Goal: Task Accomplishment & Management: Manage account settings

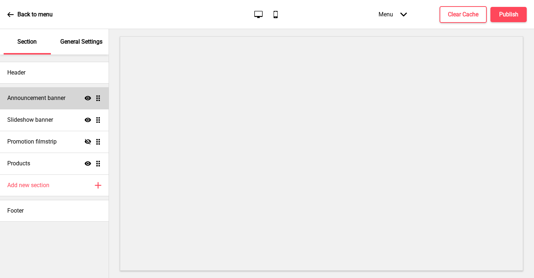
click at [28, 97] on h4 "Announcement banner" at bounding box center [36, 98] width 58 height 8
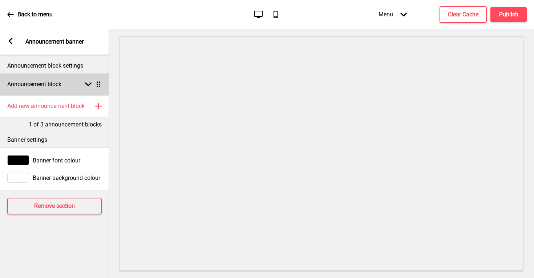
click at [91, 84] on div "Arrow down Drag" at bounding box center [91, 84] width 20 height 7
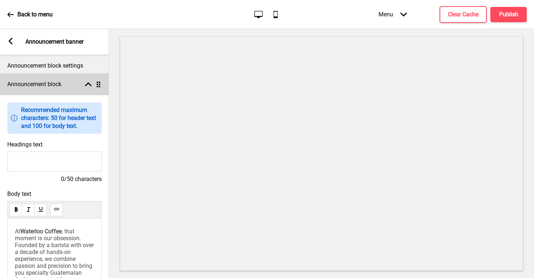
click at [91, 84] on div "Arrow up Drag" at bounding box center [91, 84] width 20 height 7
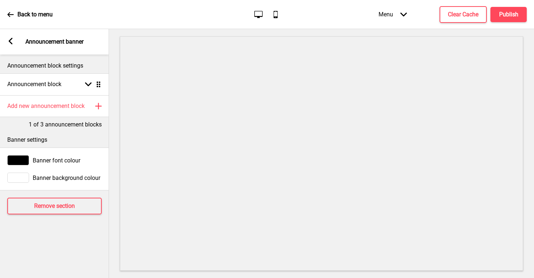
click at [11, 42] on icon at bounding box center [11, 41] width 4 height 7
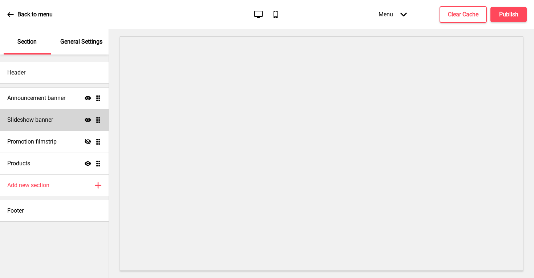
click at [41, 119] on h4 "Slideshow banner" at bounding box center [30, 120] width 46 height 8
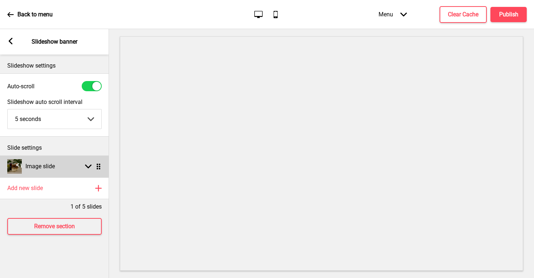
click at [62, 171] on div "Image slide Arrow down Drag" at bounding box center [54, 166] width 109 height 22
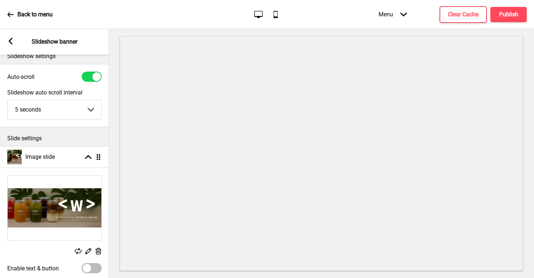
scroll to position [19, 0]
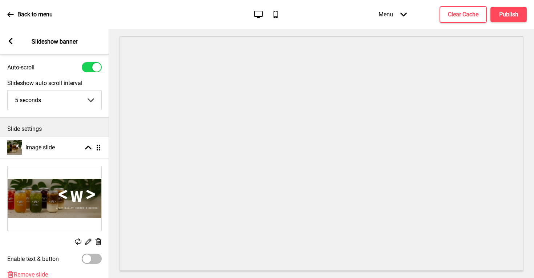
click at [62, 183] on img at bounding box center [55, 198] width 94 height 65
click at [69, 193] on img at bounding box center [55, 198] width 94 height 65
click at [12, 38] on rect at bounding box center [10, 41] width 7 height 7
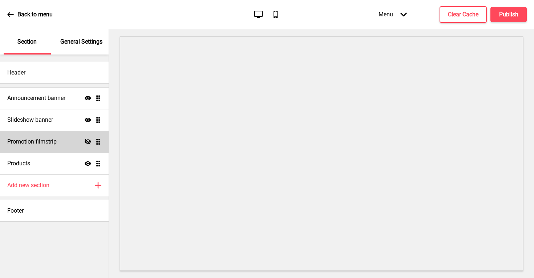
click at [54, 143] on h4 "Promotion filmstrip" at bounding box center [31, 142] width 49 height 8
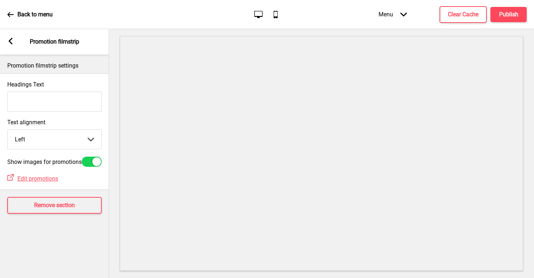
click at [7, 40] on rect at bounding box center [10, 41] width 7 height 7
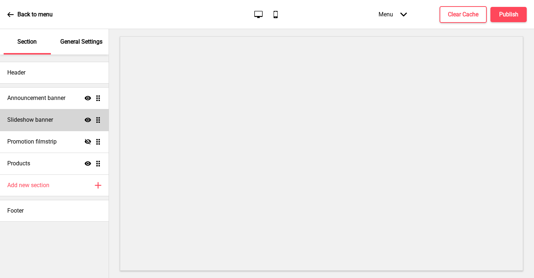
click at [52, 115] on div "Slideshow banner Show Drag" at bounding box center [54, 120] width 109 height 22
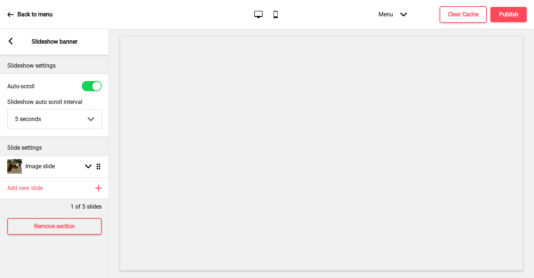
click at [15, 38] on div "Arrow left Slideshow banner" at bounding box center [54, 41] width 109 height 25
click at [13, 39] on rect at bounding box center [10, 41] width 7 height 7
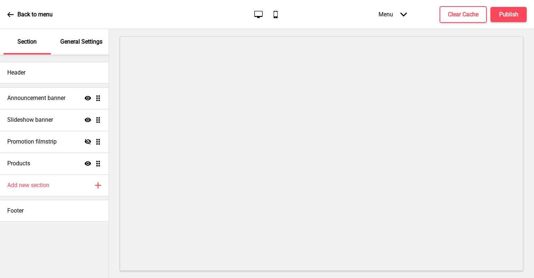
click at [10, 19] on div "Back to menu" at bounding box center [29, 15] width 45 height 20
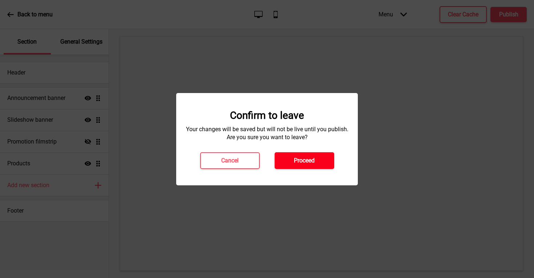
click at [278, 154] on button "Proceed" at bounding box center [304, 160] width 60 height 17
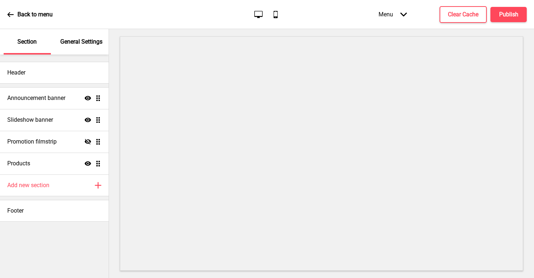
click at [381, 19] on div "Menu Arrow down" at bounding box center [392, 14] width 43 height 21
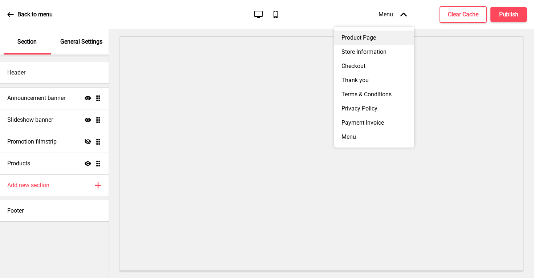
click at [375, 38] on div "Product Page" at bounding box center [374, 37] width 80 height 14
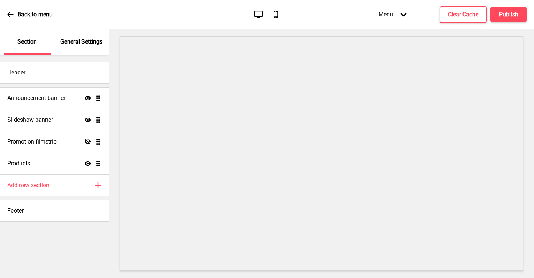
click at [395, 20] on div "Menu Arrow down" at bounding box center [392, 14] width 43 height 21
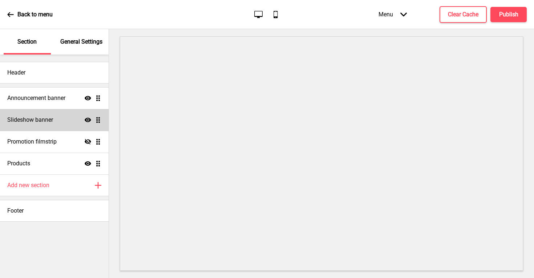
click at [5, 122] on div "Slideshow banner Show Drag" at bounding box center [54, 120] width 109 height 22
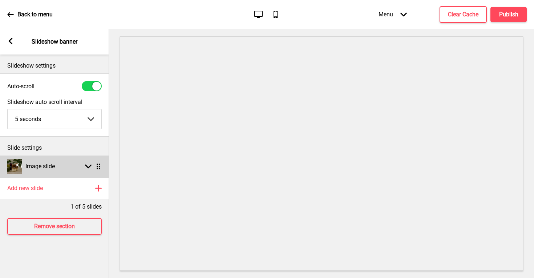
click at [86, 166] on icon at bounding box center [88, 166] width 7 height 4
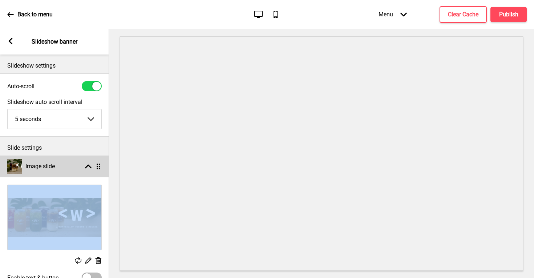
click at [86, 166] on icon at bounding box center [88, 166] width 7 height 4
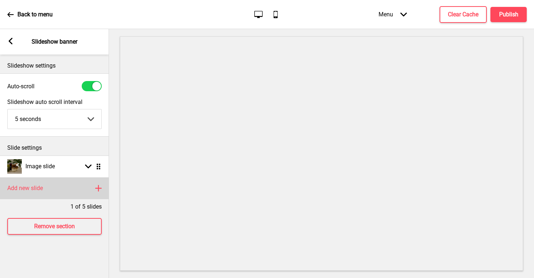
click at [97, 189] on rect at bounding box center [98, 188] width 9 height 9
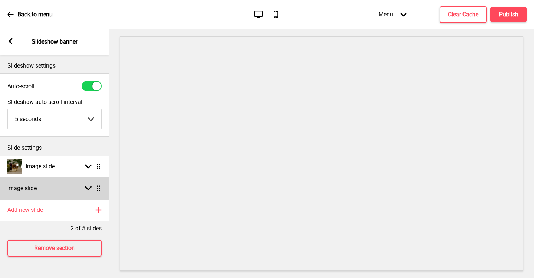
click at [89, 188] on icon at bounding box center [88, 188] width 7 height 4
select select "right"
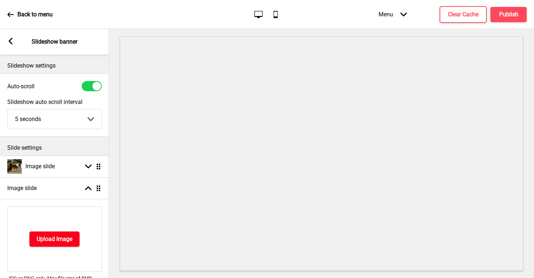
click at [61, 234] on button "Upload Image" at bounding box center [54, 238] width 50 height 15
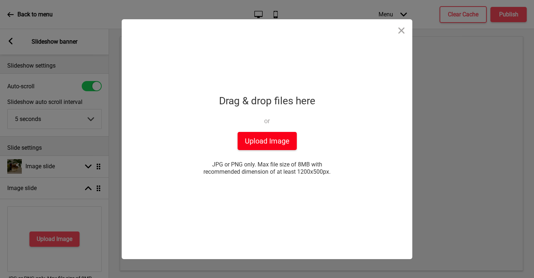
click at [259, 138] on button "Upload Image" at bounding box center [266, 141] width 59 height 18
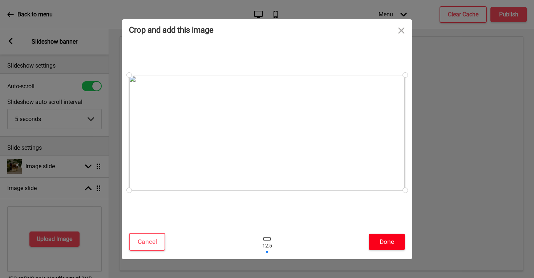
click at [383, 241] on button "Done" at bounding box center [387, 241] width 36 height 16
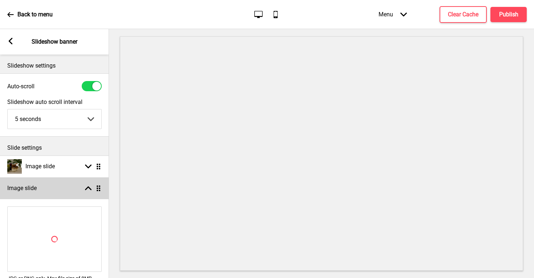
scroll to position [17, 0]
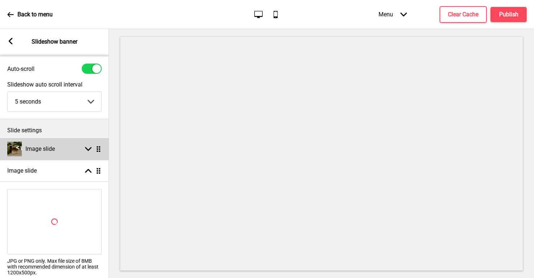
click at [83, 149] on div "Arrow down Drag" at bounding box center [91, 149] width 20 height 7
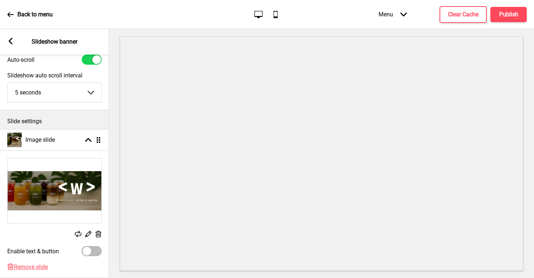
scroll to position [36, 0]
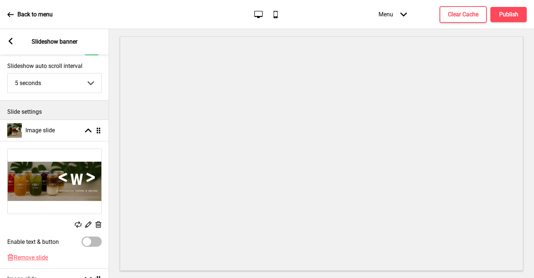
click at [95, 223] on rect at bounding box center [98, 225] width 8 height 8
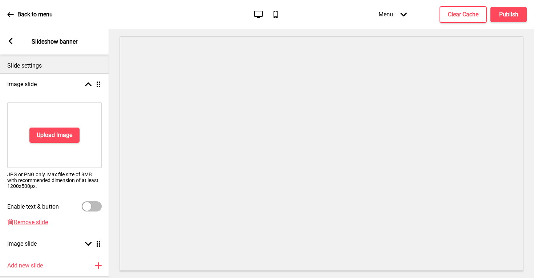
scroll to position [70, 0]
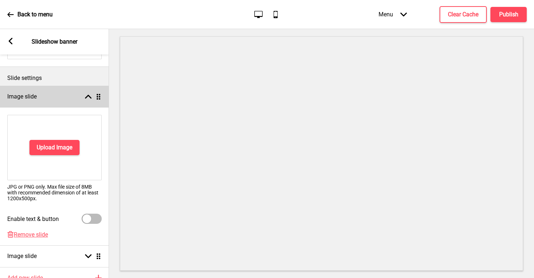
click at [103, 101] on div "Image slide Arrow up Drag" at bounding box center [54, 97] width 109 height 22
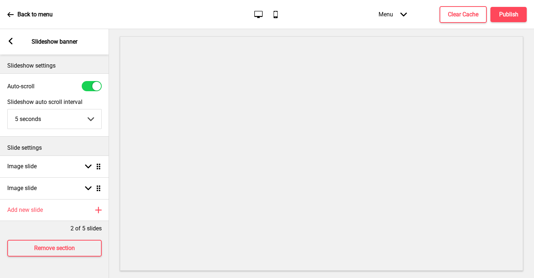
scroll to position [0, 0]
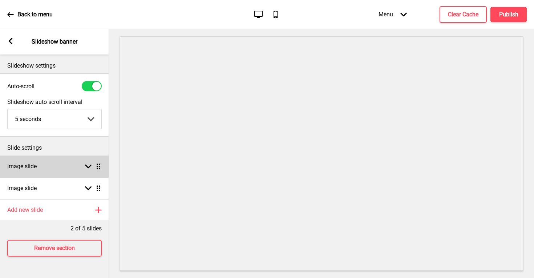
click at [91, 164] on icon at bounding box center [88, 166] width 7 height 4
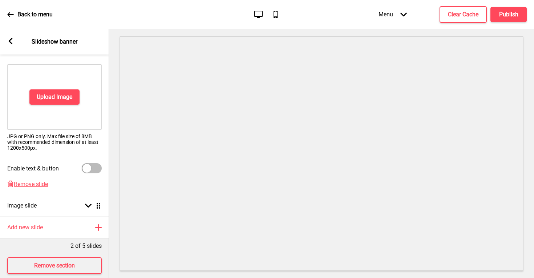
scroll to position [136, 0]
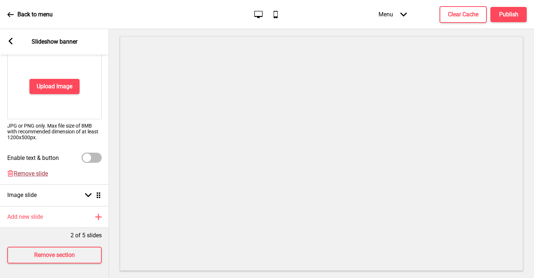
click at [44, 170] on span "Remove slide" at bounding box center [31, 173] width 34 height 7
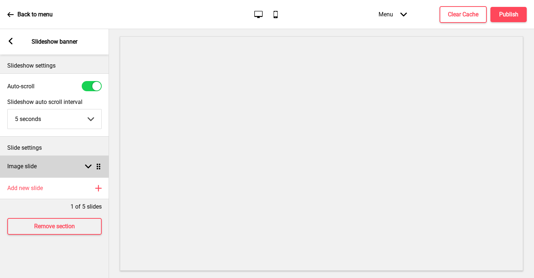
scroll to position [0, 0]
click at [65, 165] on div "Image slide Arrow down Drag" at bounding box center [54, 166] width 109 height 22
select select "right"
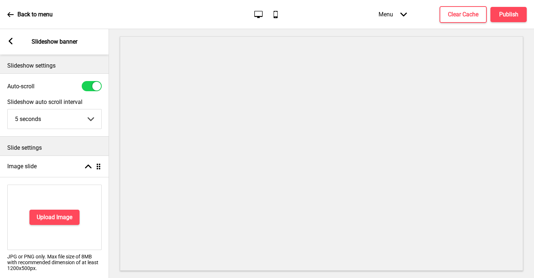
click at [14, 45] on div "Arrow left Slideshow banner" at bounding box center [54, 41] width 109 height 25
click at [12, 43] on icon at bounding box center [11, 41] width 4 height 7
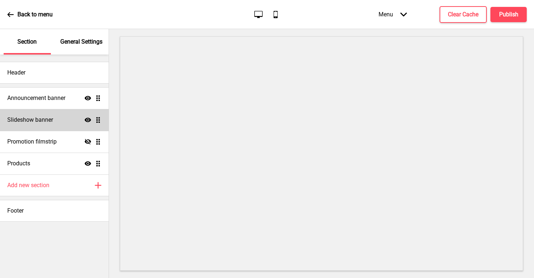
click at [55, 124] on div "Slideshow banner Show Drag" at bounding box center [54, 120] width 109 height 22
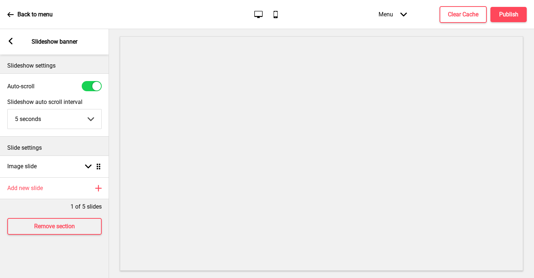
click at [90, 88] on div at bounding box center [92, 86] width 20 height 10
checkbox input "false"
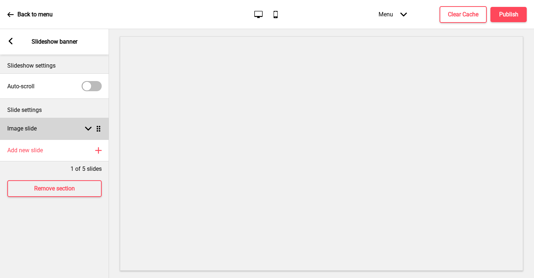
click at [89, 127] on rect at bounding box center [88, 128] width 7 height 7
select select "right"
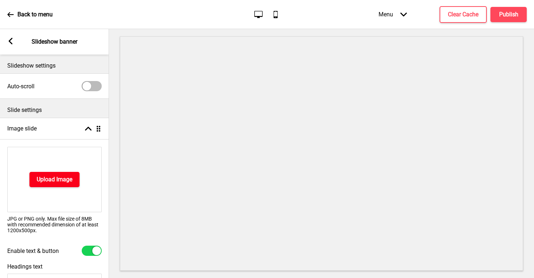
click at [65, 177] on h4 "Upload Image" at bounding box center [55, 179] width 36 height 8
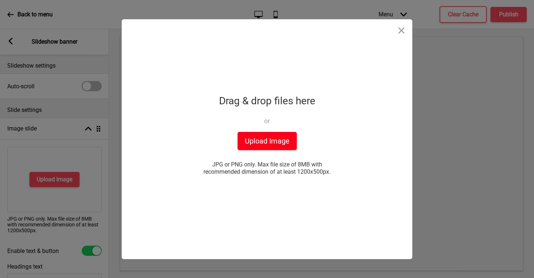
click at [256, 136] on button "Upload Image" at bounding box center [266, 141] width 59 height 18
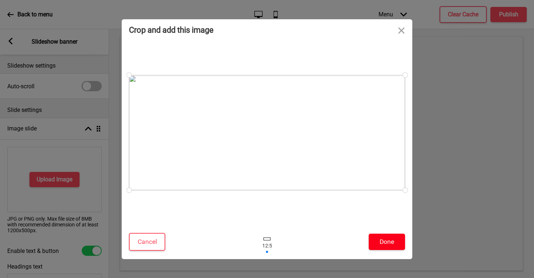
click at [386, 243] on button "Done" at bounding box center [387, 241] width 36 height 16
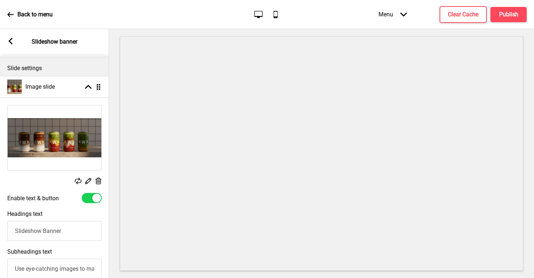
scroll to position [81, 0]
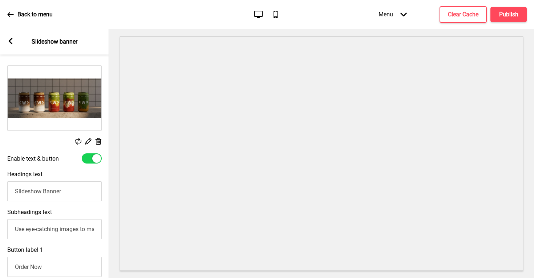
click at [89, 161] on div at bounding box center [92, 158] width 20 height 10
checkbox input "false"
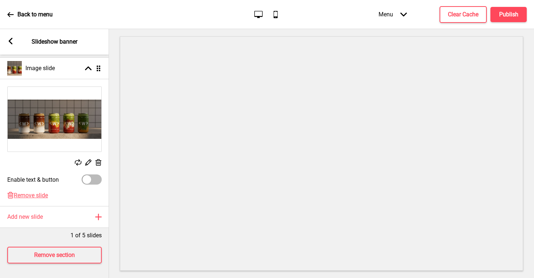
scroll to position [65, 0]
click at [512, 21] on button "Publish" at bounding box center [508, 14] width 36 height 15
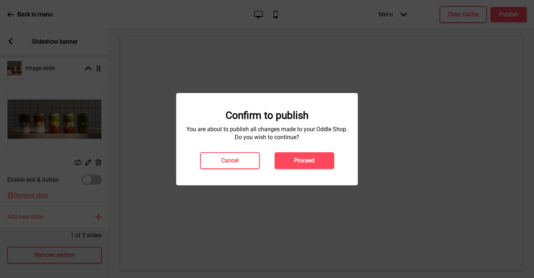
click at [323, 152] on button "Proceed" at bounding box center [304, 160] width 60 height 17
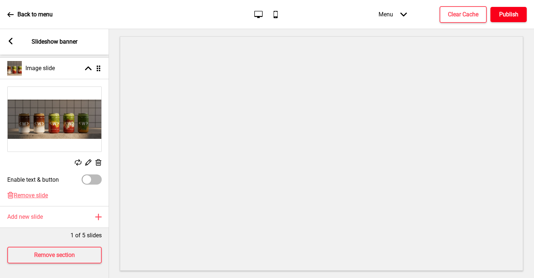
click at [515, 14] on h4 "Publish" at bounding box center [508, 15] width 19 height 8
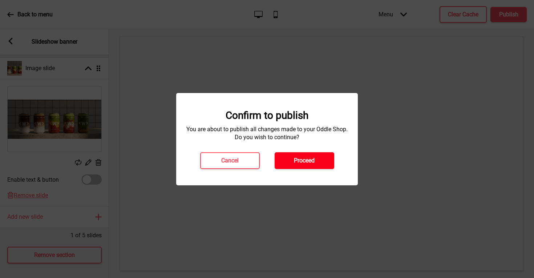
click at [317, 158] on button "Proceed" at bounding box center [304, 160] width 60 height 17
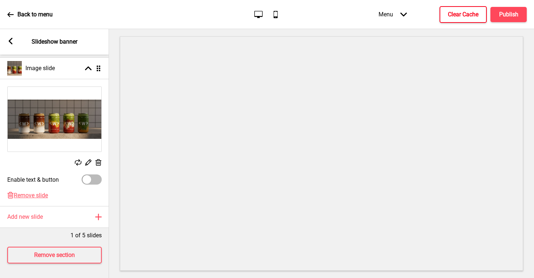
click at [459, 15] on h4 "Clear Cache" at bounding box center [463, 15] width 30 height 8
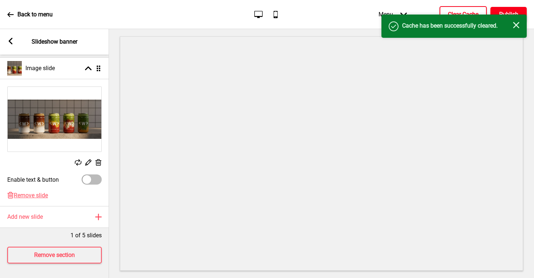
click at [510, 13] on h4 "Publish" at bounding box center [508, 15] width 19 height 8
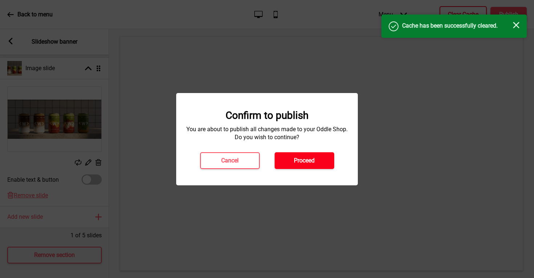
click at [323, 158] on button "Proceed" at bounding box center [304, 160] width 60 height 17
